Goal: Register for event/course

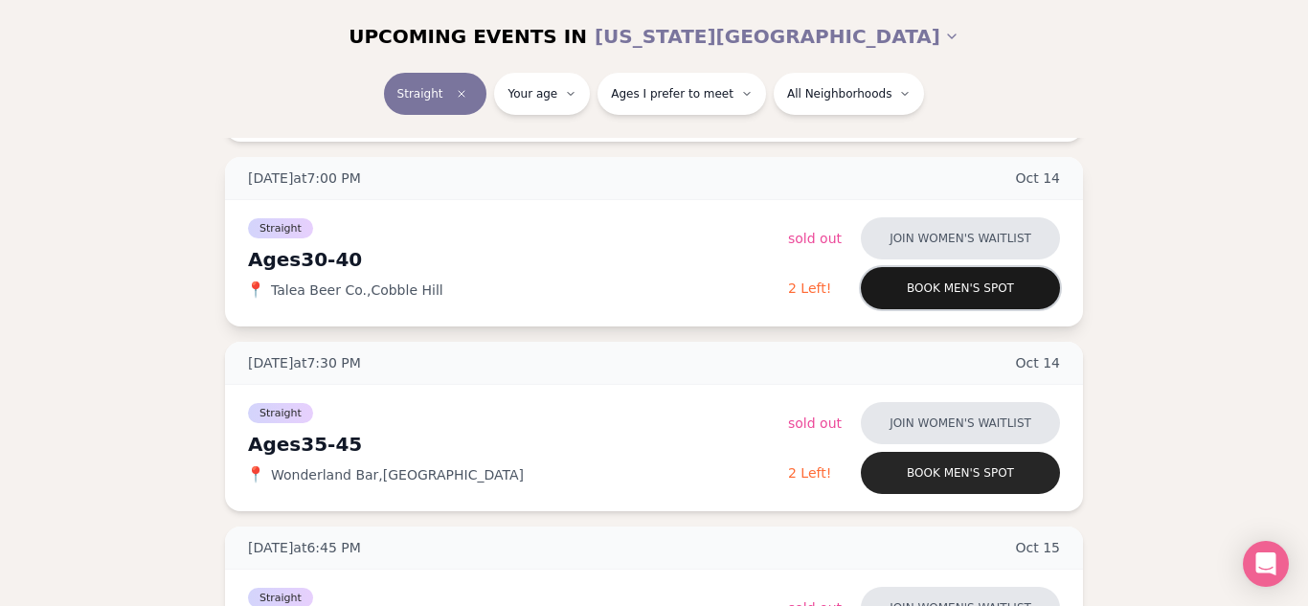
scroll to position [1350, 0]
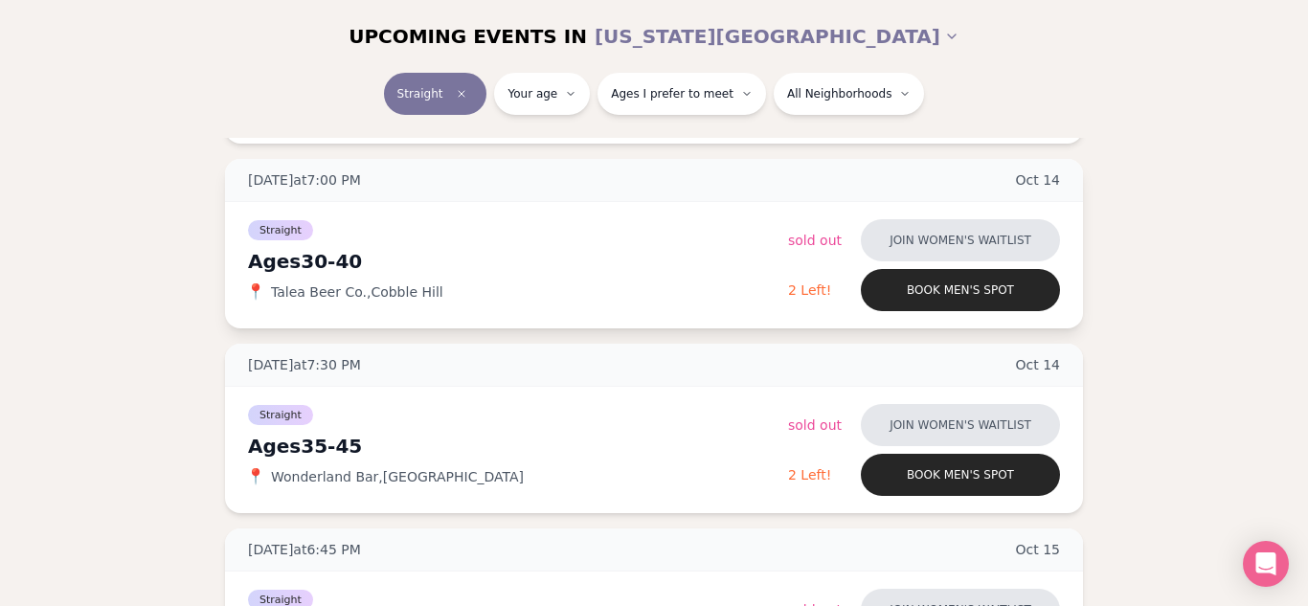
click at [397, 292] on span "Talea Beer Co. , [GEOGRAPHIC_DATA]" at bounding box center [357, 291] width 172 height 19
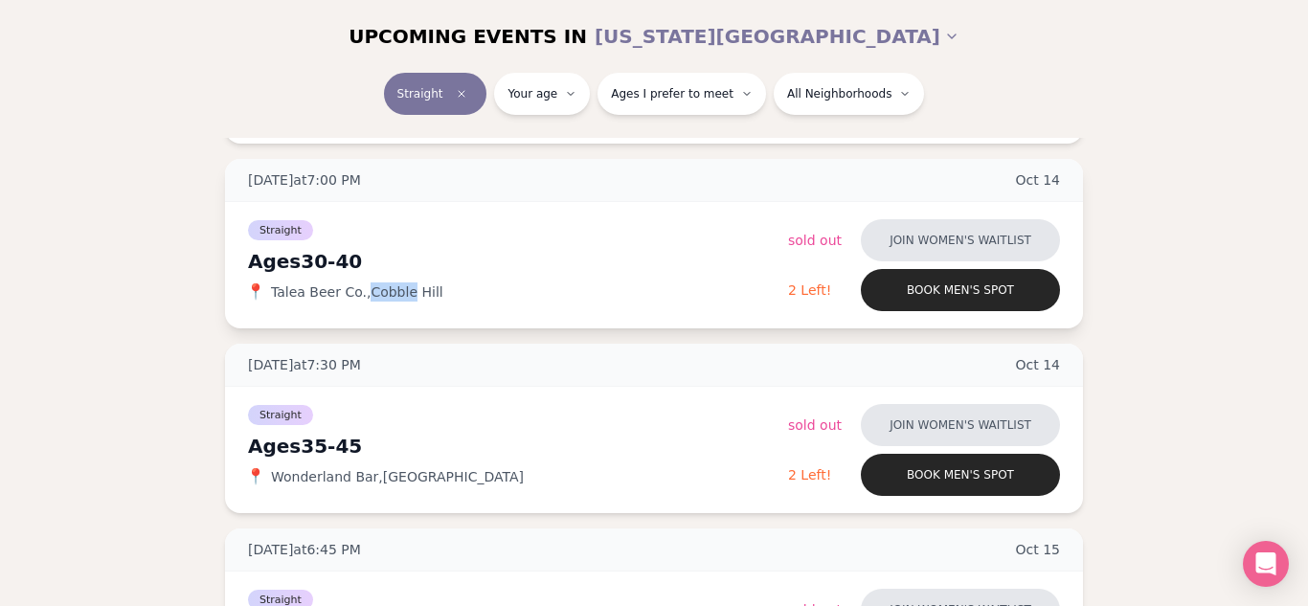
click at [397, 292] on span "Talea Beer Co. , [GEOGRAPHIC_DATA]" at bounding box center [357, 291] width 172 height 19
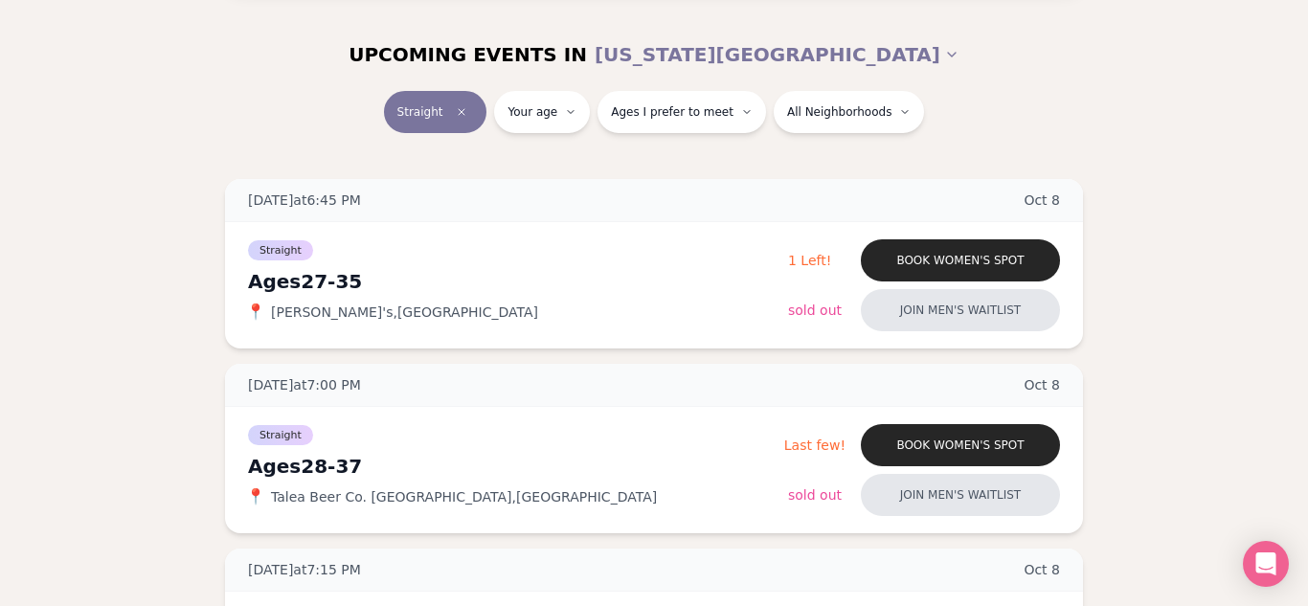
scroll to position [224, 0]
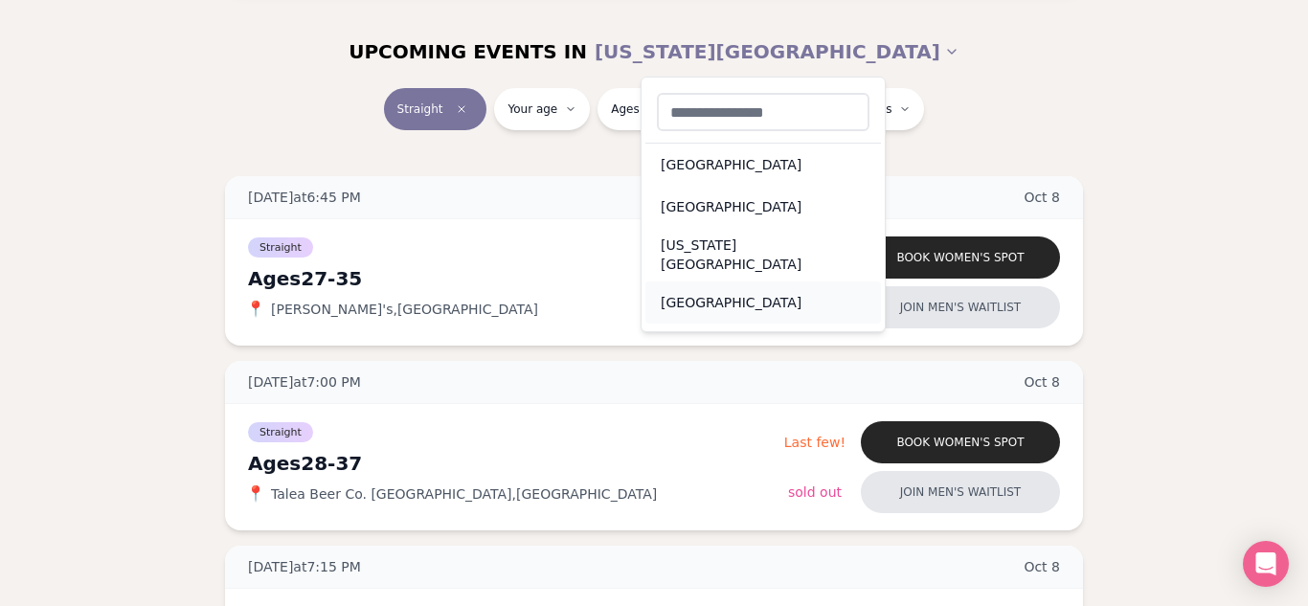
click at [741, 281] on div "[GEOGRAPHIC_DATA]" at bounding box center [763, 302] width 236 height 42
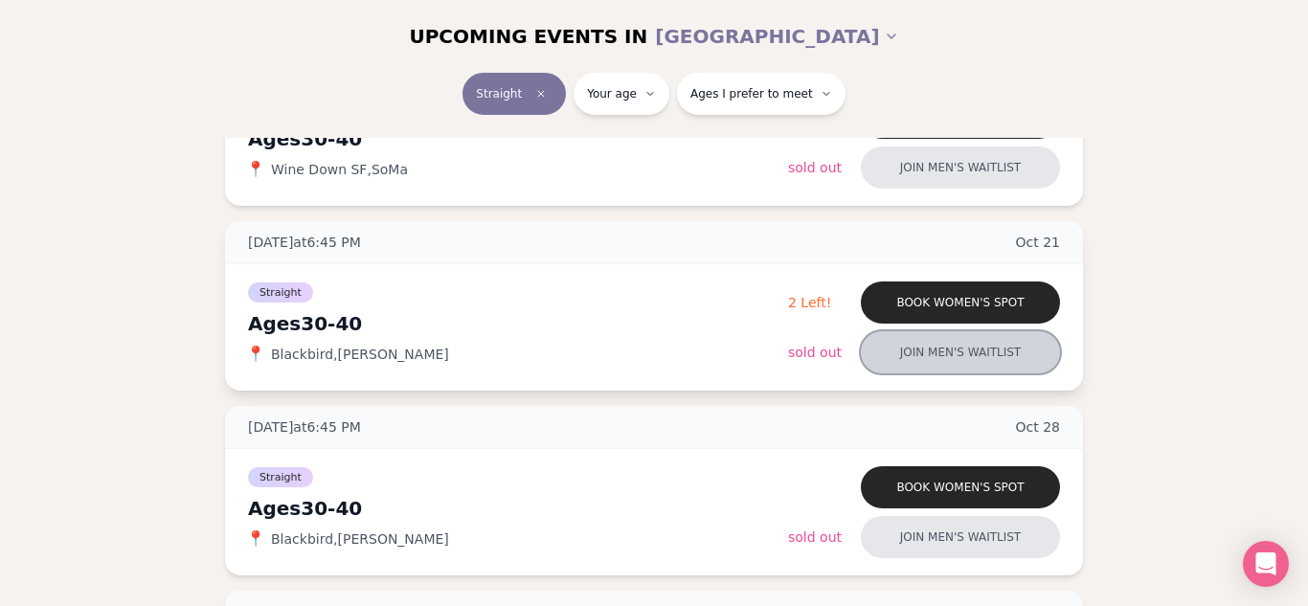
scroll to position [1104, 0]
click at [1019, 364] on button "Join men's waitlist" at bounding box center [960, 351] width 199 height 42
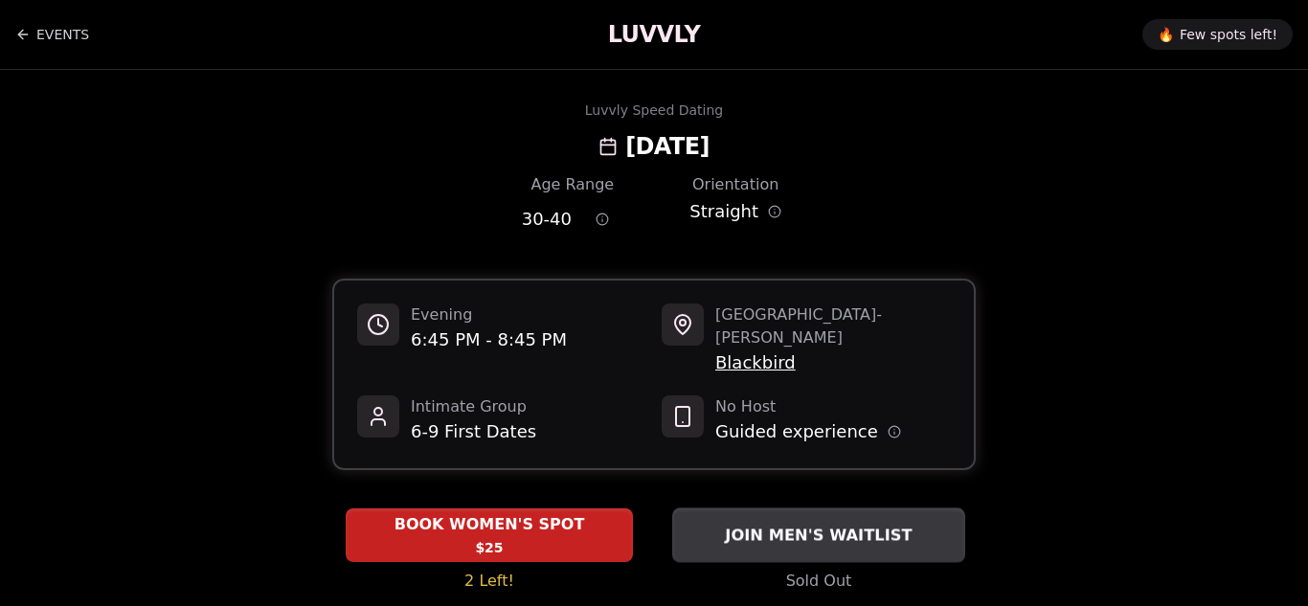
click at [840, 533] on button "JOIN MEN'S WAITLIST" at bounding box center [818, 534] width 293 height 55
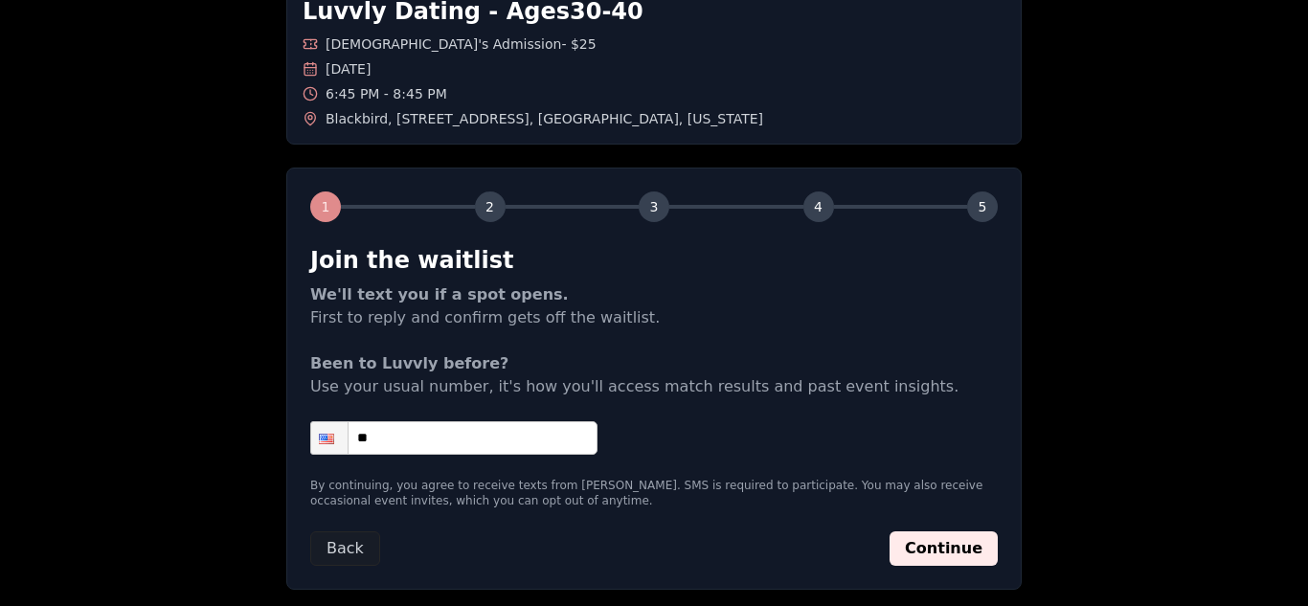
scroll to position [123, 0]
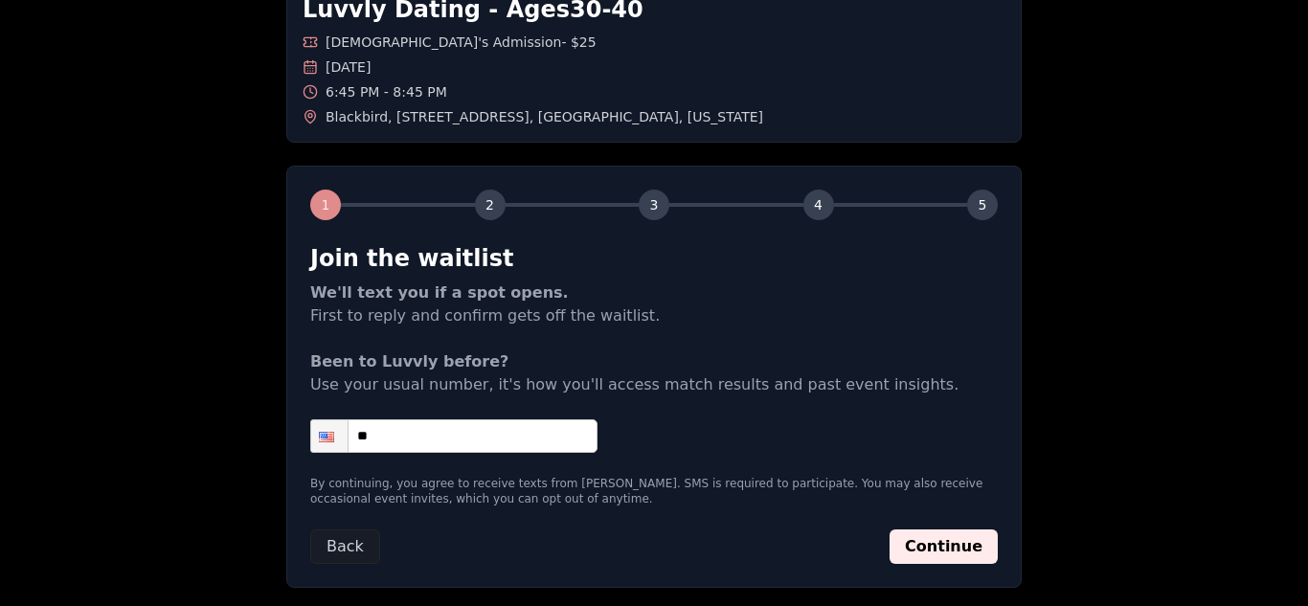
click at [548, 433] on input "**" at bounding box center [453, 436] width 287 height 34
type input "**********"
click at [947, 545] on button "Continue" at bounding box center [943, 546] width 108 height 34
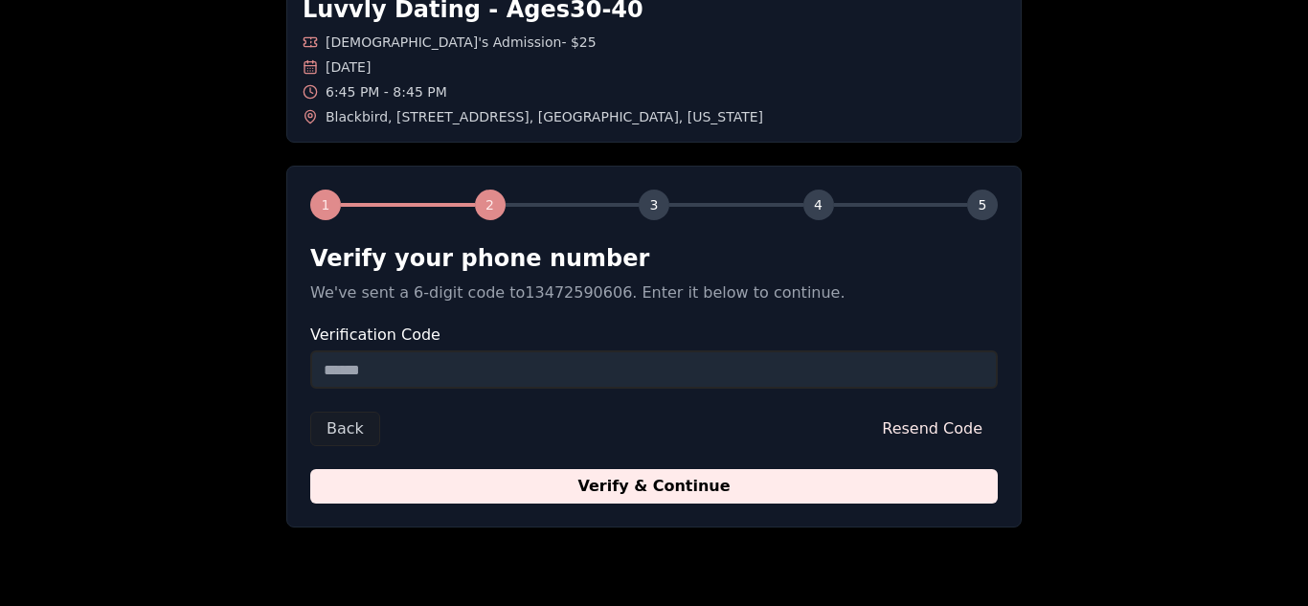
click at [806, 374] on input "Verification Code" at bounding box center [653, 369] width 687 height 38
type input "******"
click at [310, 469] on button "Verify & Continue" at bounding box center [653, 486] width 687 height 34
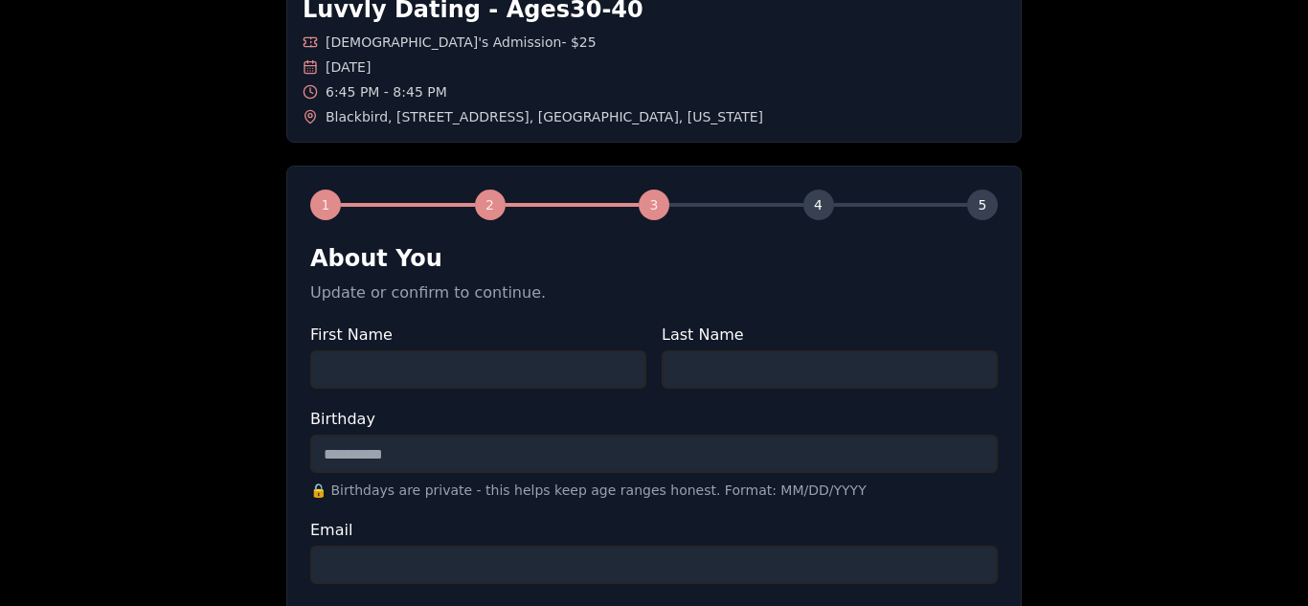
click at [564, 352] on input "First Name" at bounding box center [478, 369] width 336 height 38
type input "***"
type input "*"
type input "****"
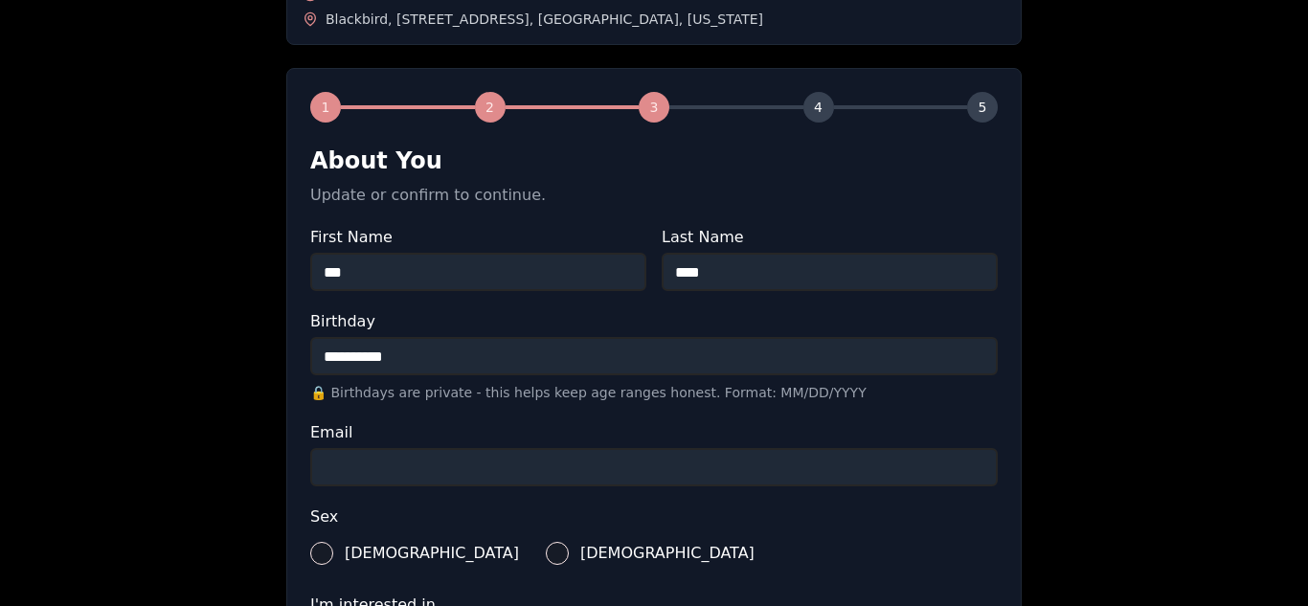
scroll to position [225, 0]
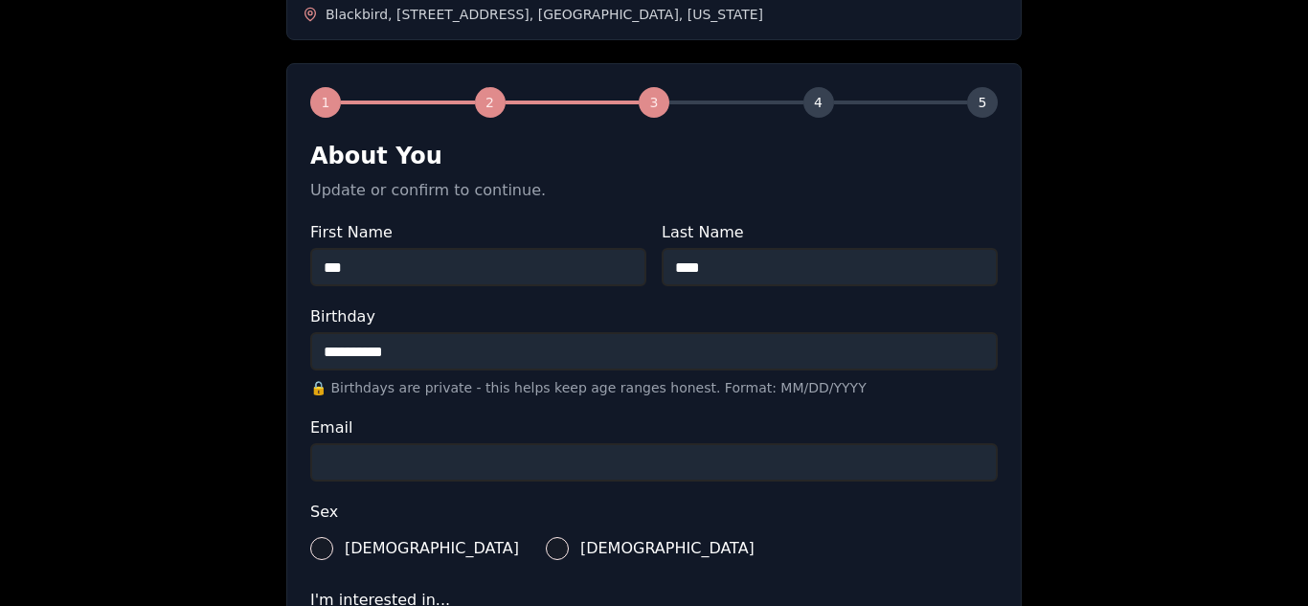
type input "**********"
click at [612, 451] on input "Email" at bounding box center [653, 462] width 687 height 38
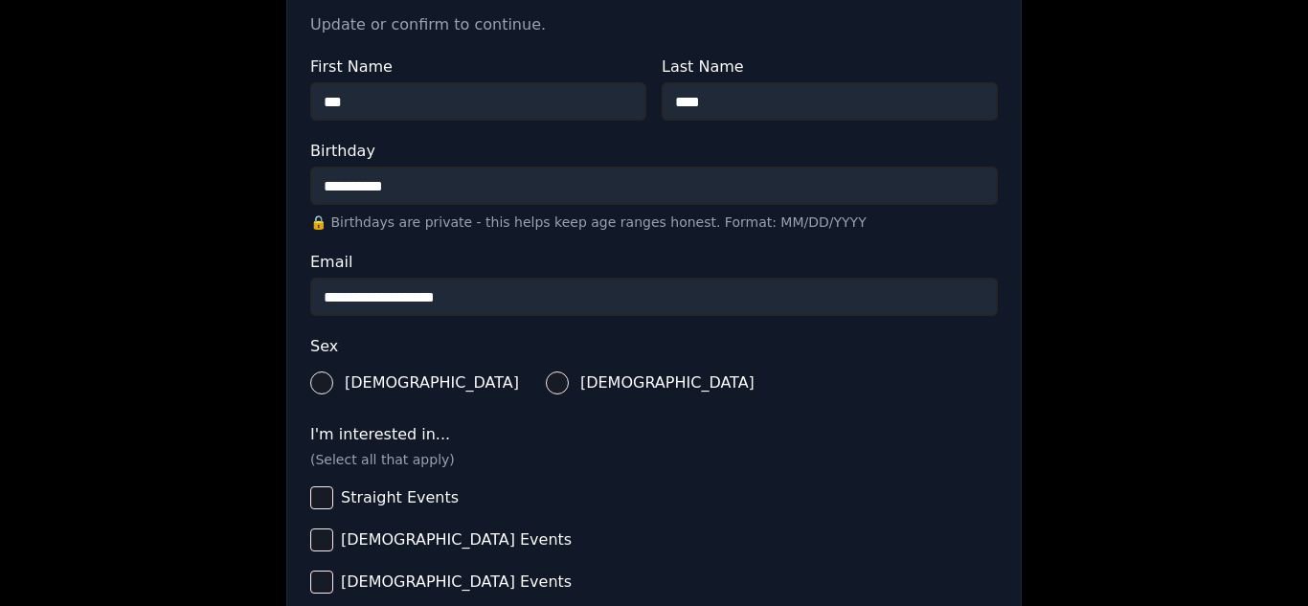
scroll to position [396, 0]
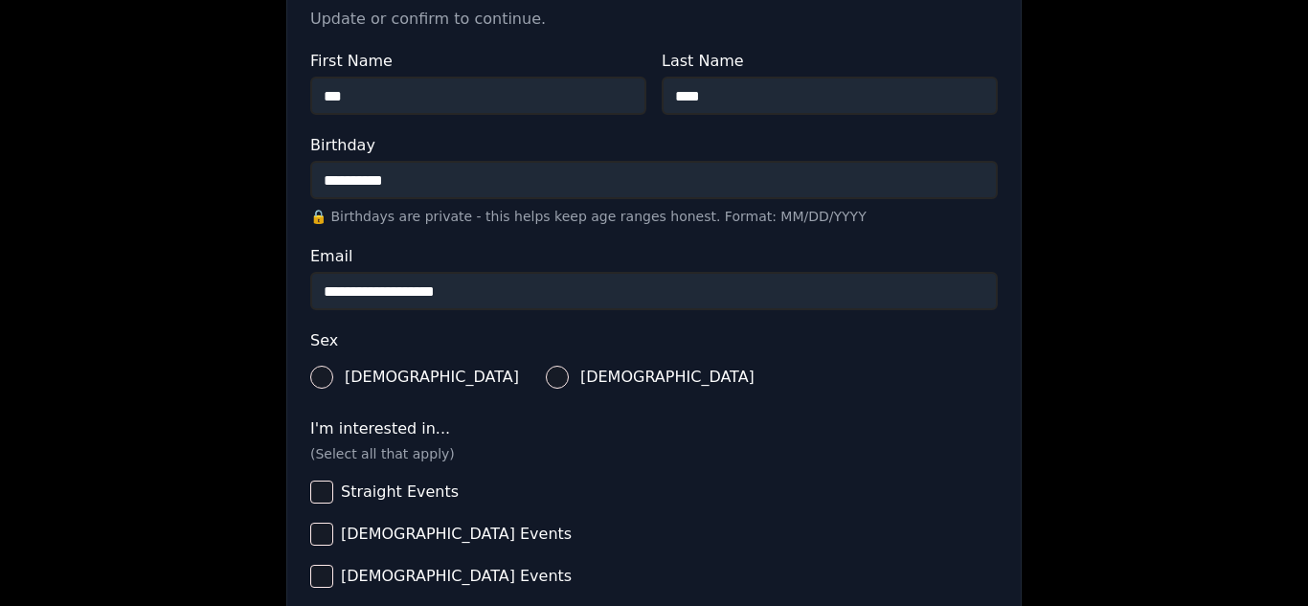
type input "**********"
click at [347, 385] on span "[DEMOGRAPHIC_DATA]" at bounding box center [432, 377] width 174 height 15
click at [333, 385] on button "[DEMOGRAPHIC_DATA]" at bounding box center [321, 377] width 23 height 23
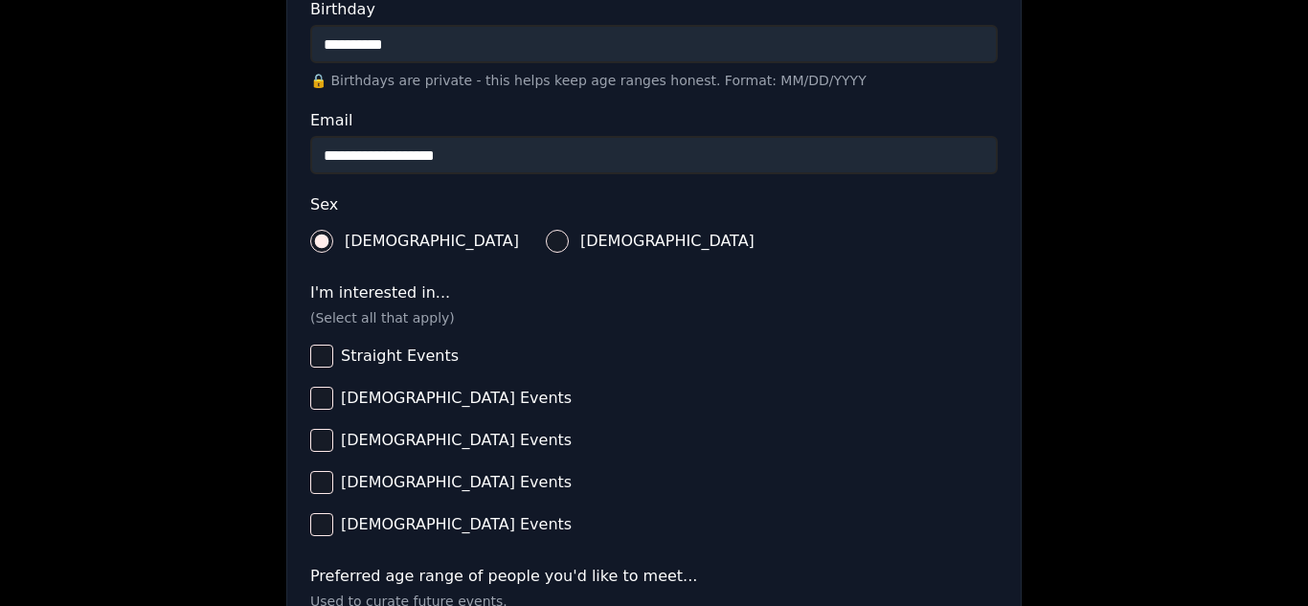
scroll to position [533, 0]
click at [379, 348] on span "Straight Events" at bounding box center [400, 355] width 118 height 15
click at [333, 348] on button "Straight Events" at bounding box center [321, 355] width 23 height 23
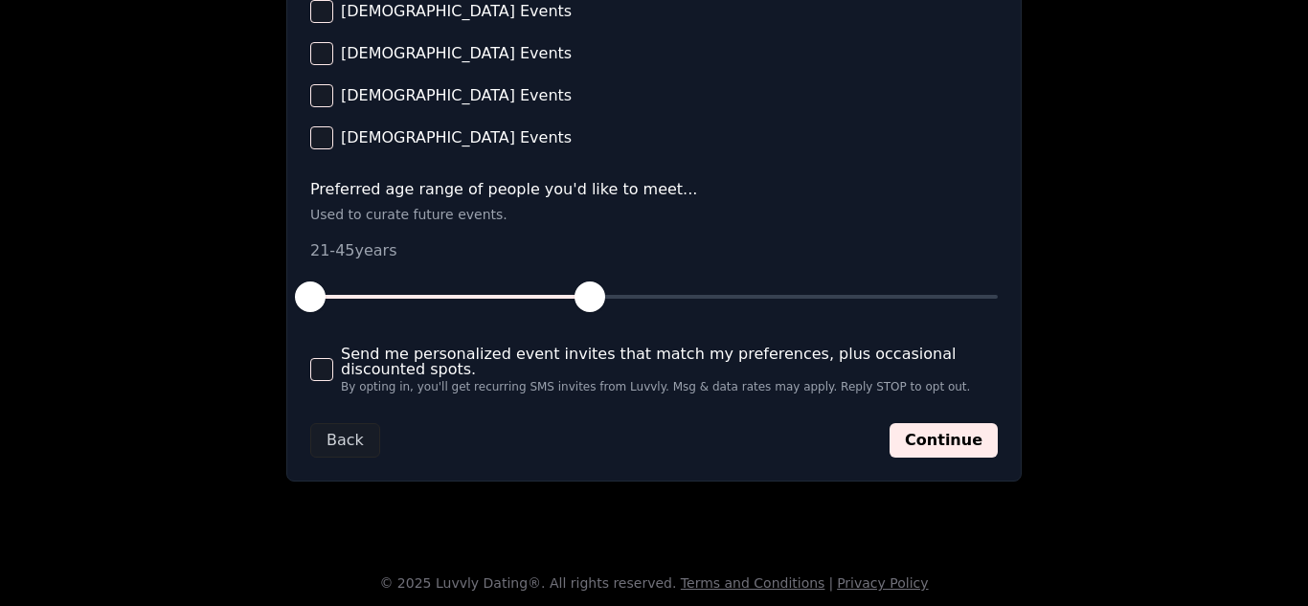
scroll to position [921, 0]
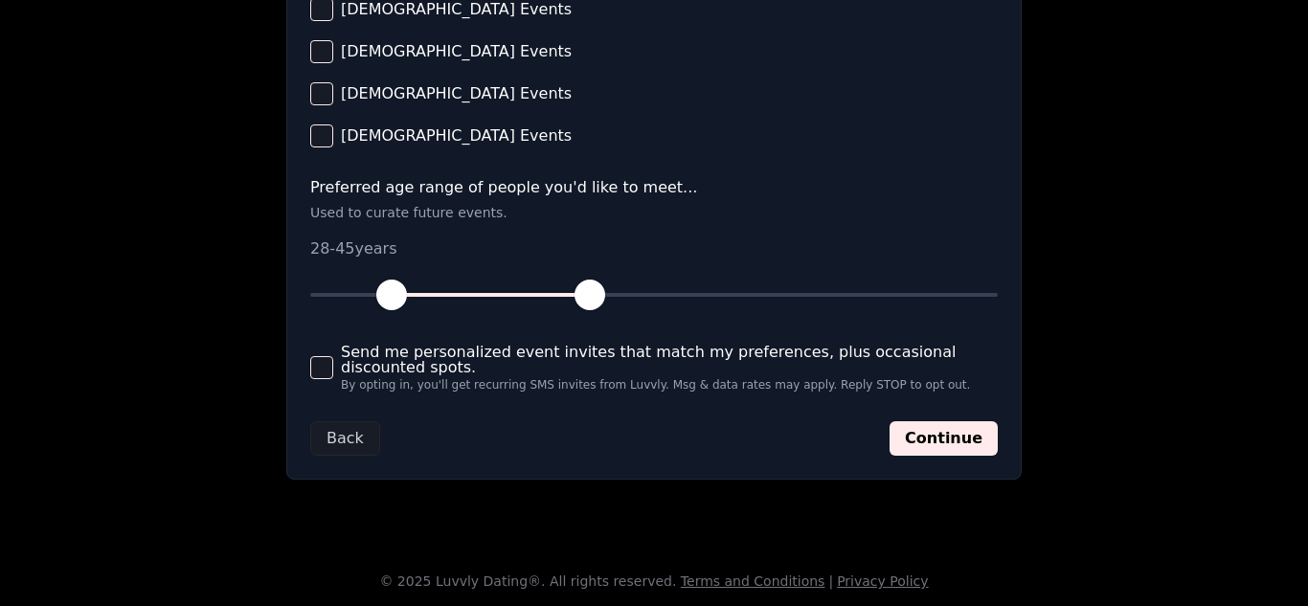
drag, startPoint x: 318, startPoint y: 287, endPoint x: 387, endPoint y: 297, distance: 69.6
click at [387, 297] on span "button" at bounding box center [391, 295] width 31 height 31
drag, startPoint x: 387, startPoint y: 297, endPoint x: 373, endPoint y: 300, distance: 13.7
click at [373, 300] on span "button" at bounding box center [368, 295] width 31 height 31
drag, startPoint x: 598, startPoint y: 285, endPoint x: 584, endPoint y: 300, distance: 20.3
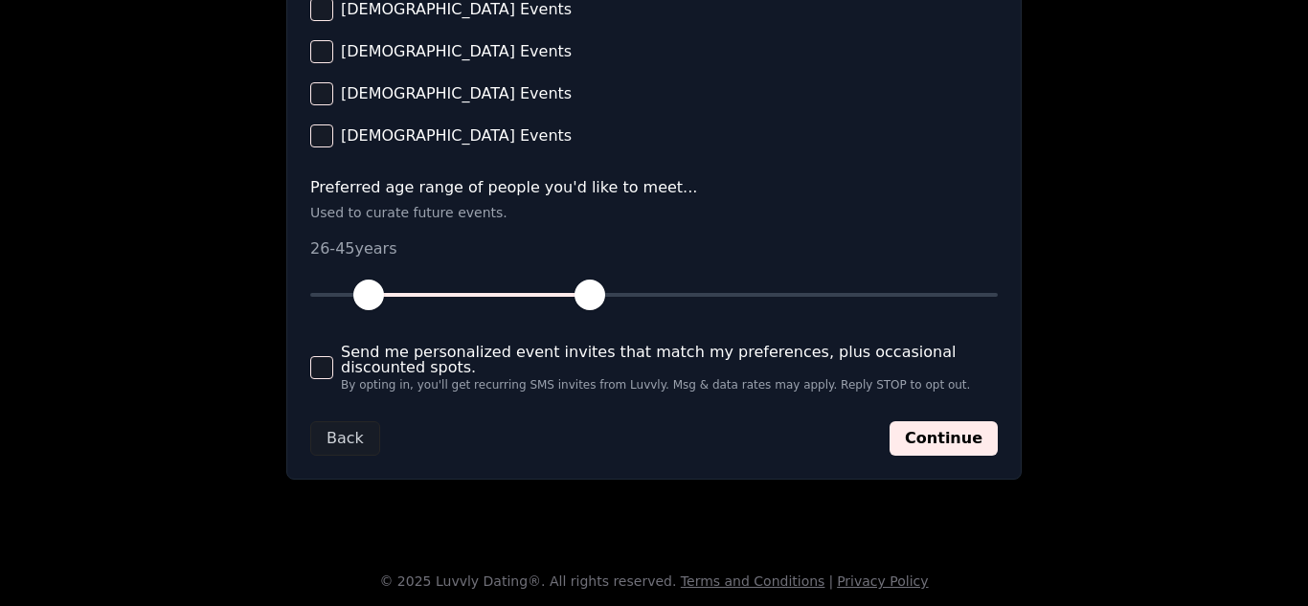
click at [584, 300] on span "button" at bounding box center [589, 295] width 31 height 31
click at [974, 450] on button "Continue" at bounding box center [943, 438] width 108 height 34
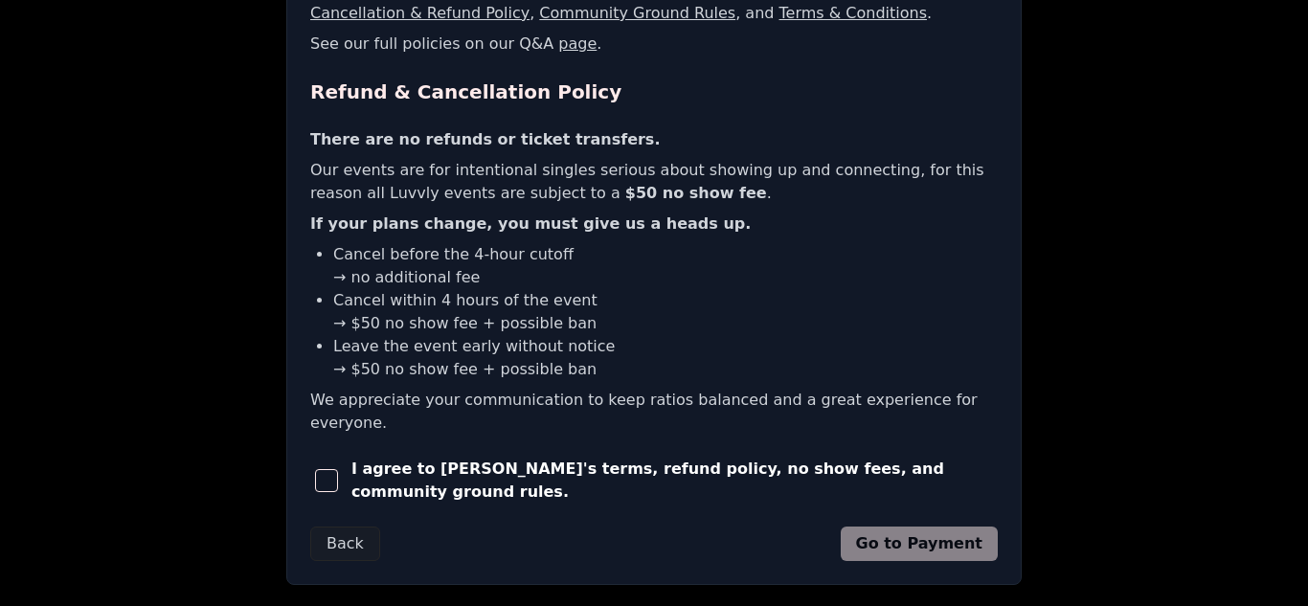
scroll to position [458, 0]
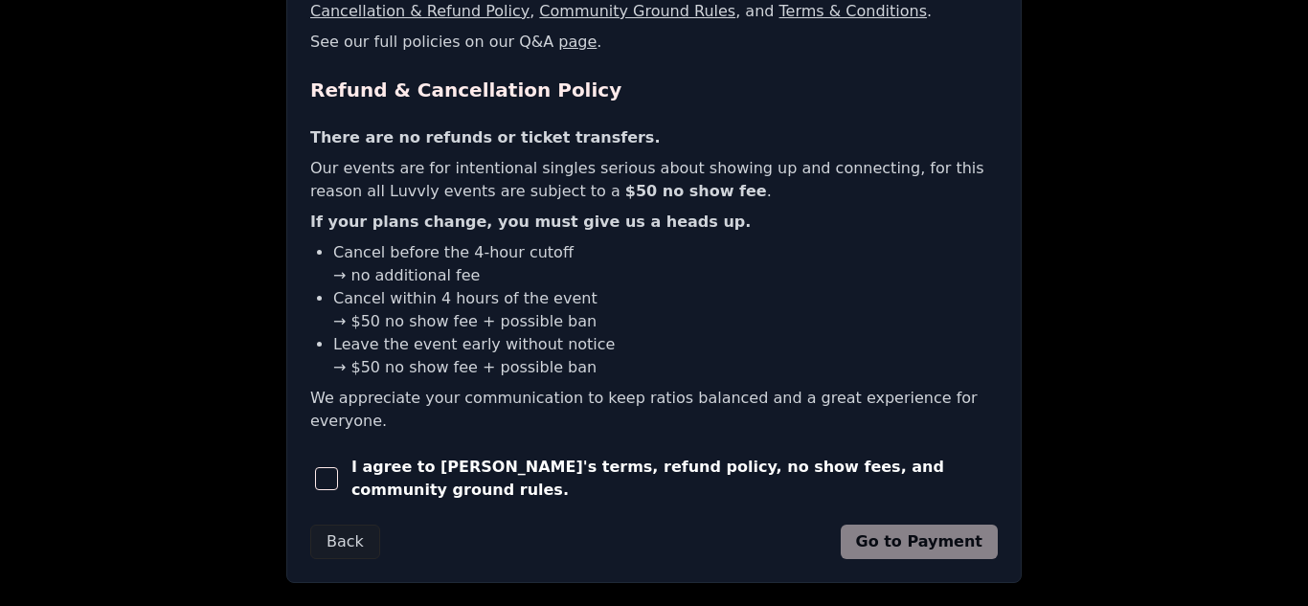
click at [335, 466] on button "button" at bounding box center [327, 479] width 34 height 42
click at [959, 530] on button "Go to Payment" at bounding box center [920, 542] width 158 height 34
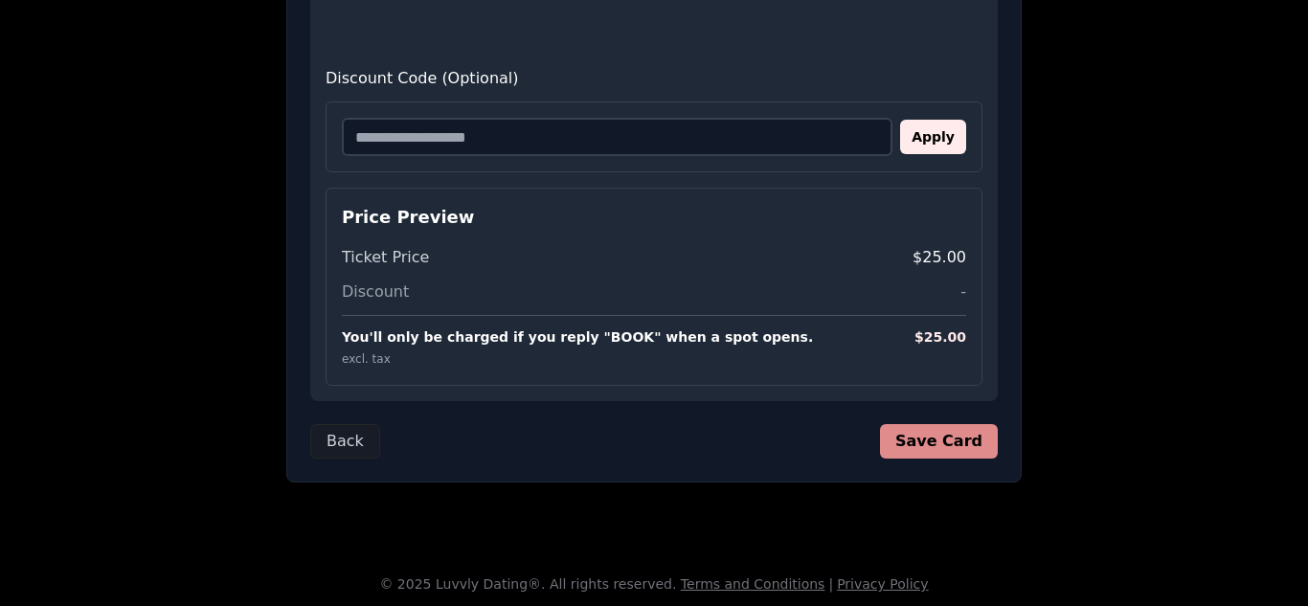
scroll to position [556, 0]
click at [965, 434] on button "Save Card" at bounding box center [939, 442] width 118 height 34
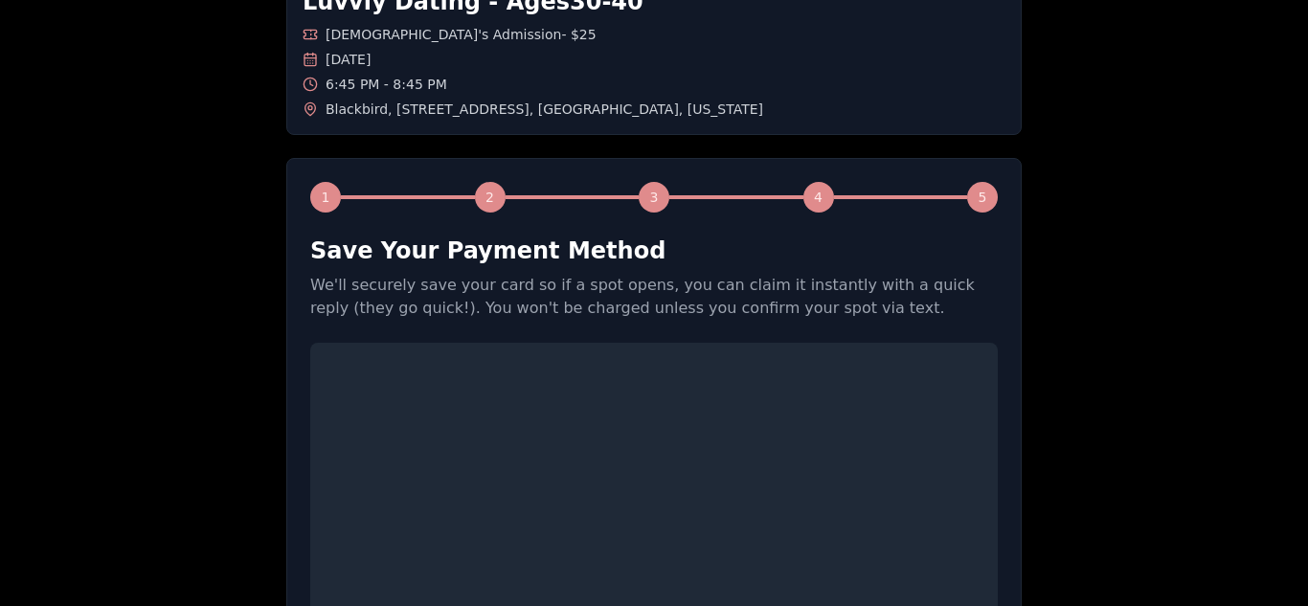
scroll to position [0, 0]
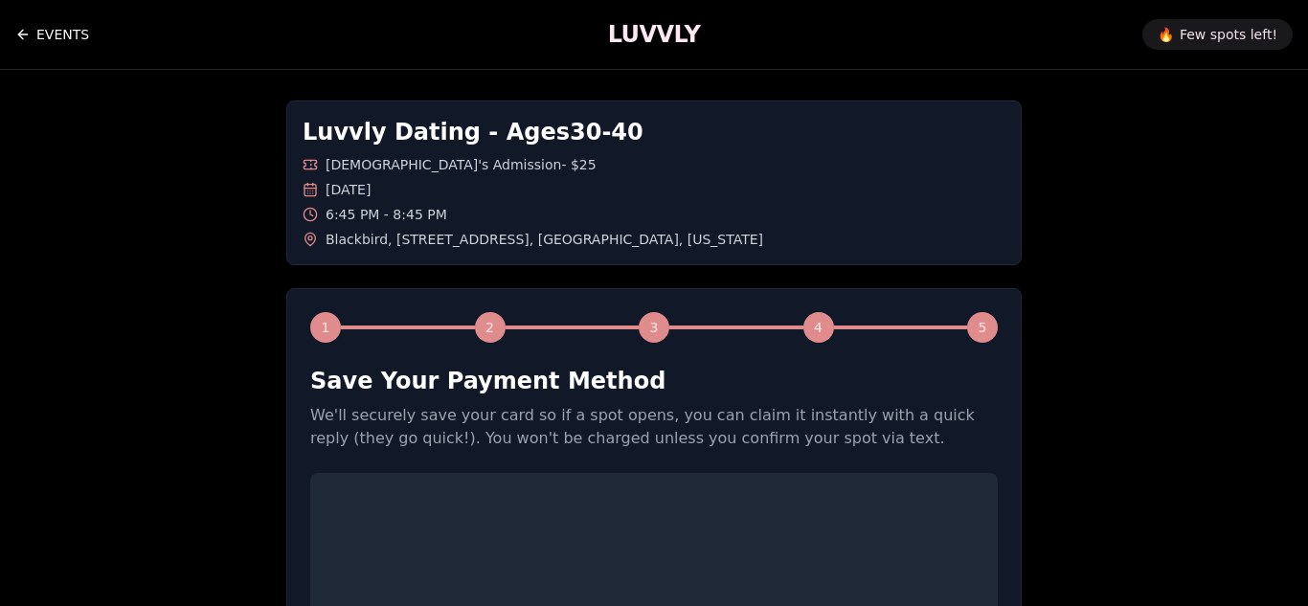
click at [18, 31] on icon "Back to events" at bounding box center [22, 34] width 15 height 15
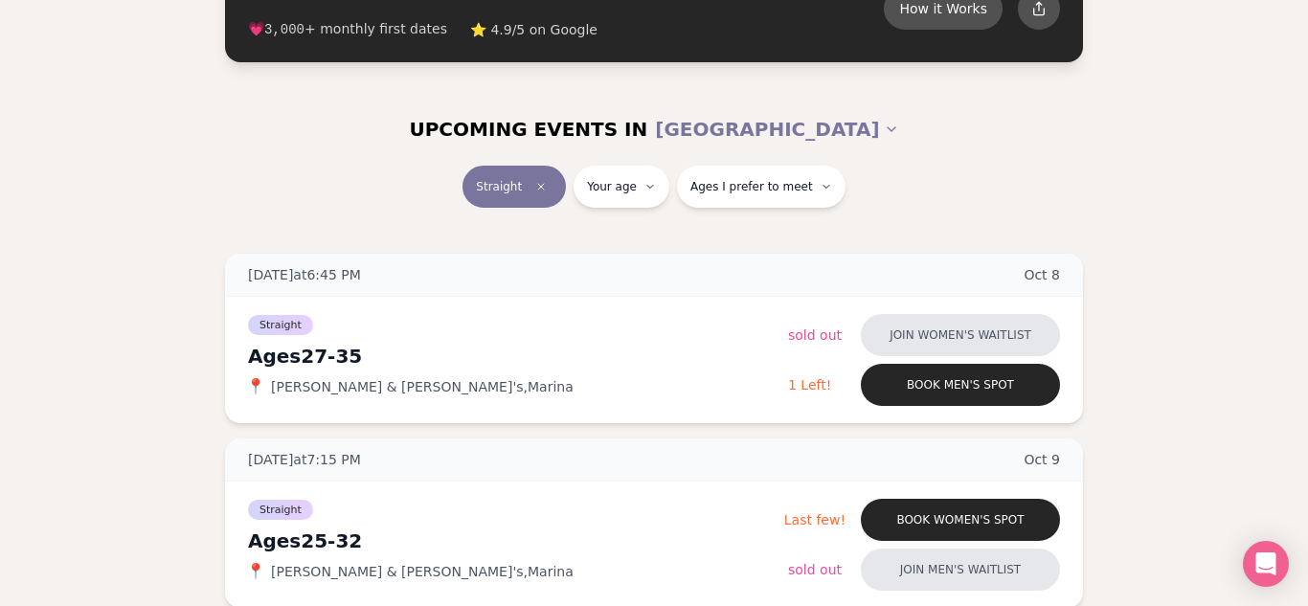
scroll to position [134, 0]
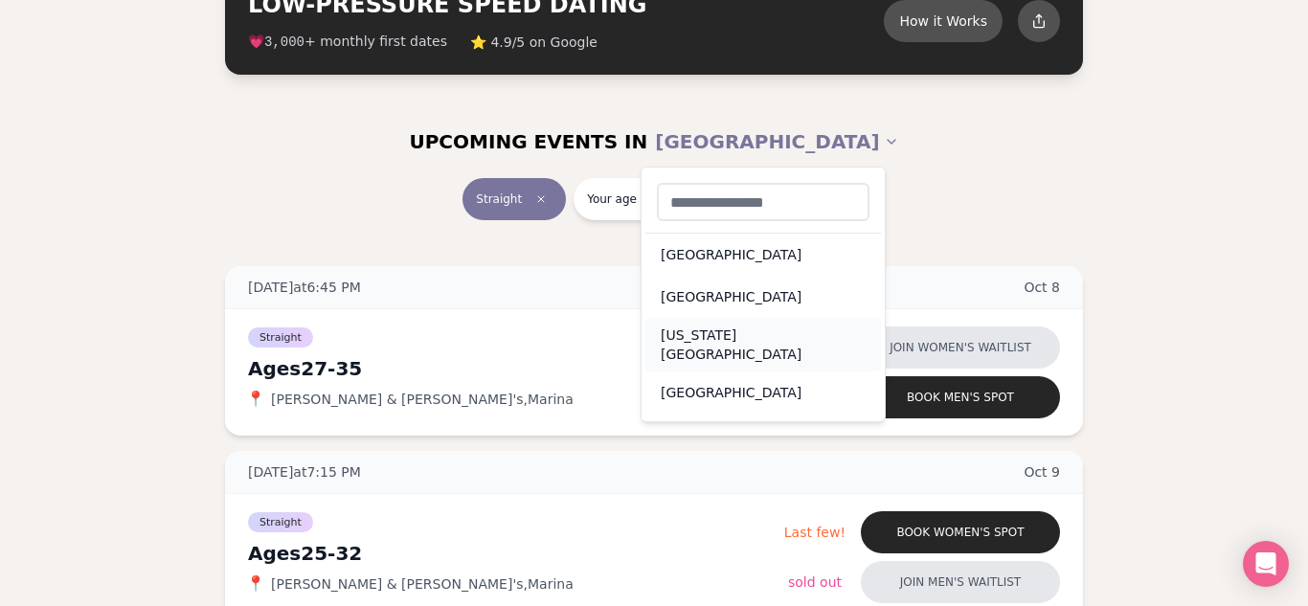
click at [807, 342] on div "[US_STATE][GEOGRAPHIC_DATA]" at bounding box center [763, 345] width 236 height 54
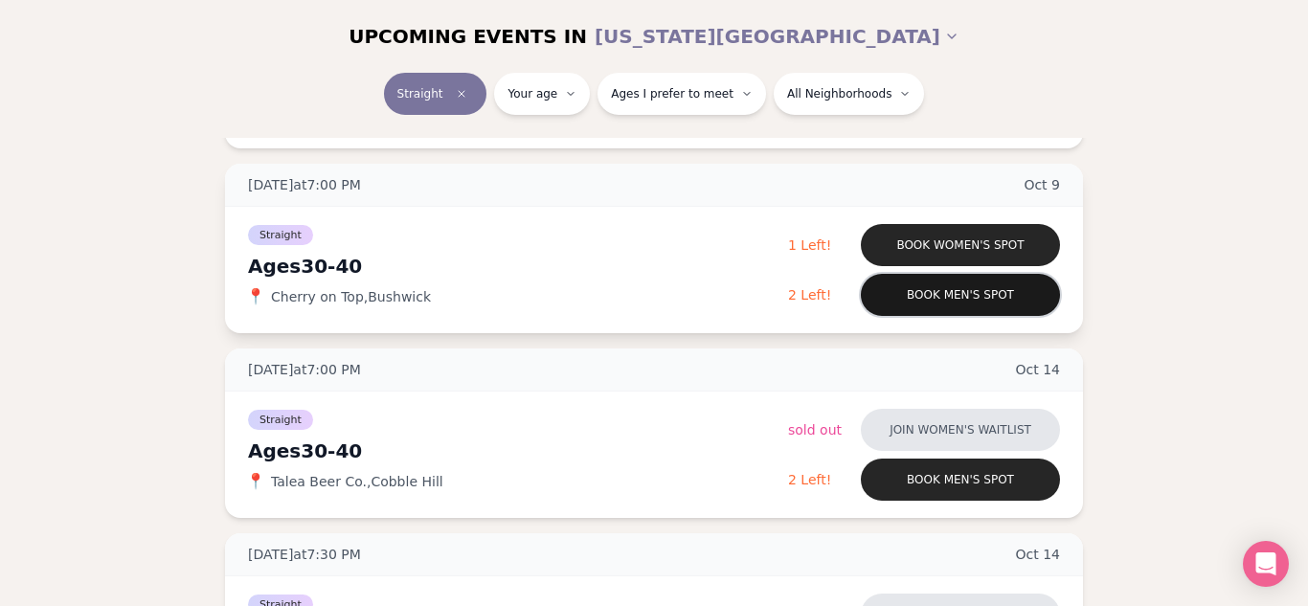
scroll to position [1161, 0]
